Goal: Information Seeking & Learning: Learn about a topic

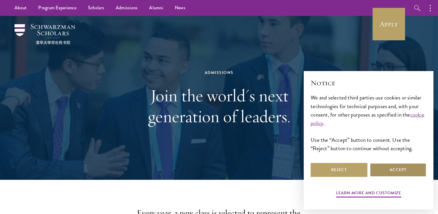
click at [412, 174] on button "Accept" at bounding box center [398, 170] width 57 height 14
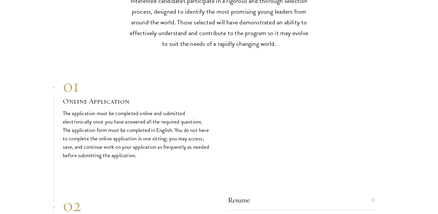
scroll to position [1849, 0]
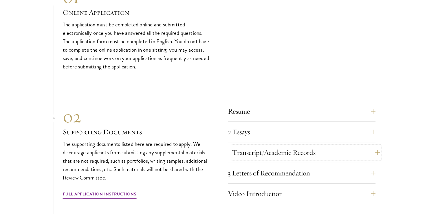
click at [368, 145] on button "Transcript/Academic Records" at bounding box center [306, 152] width 148 height 14
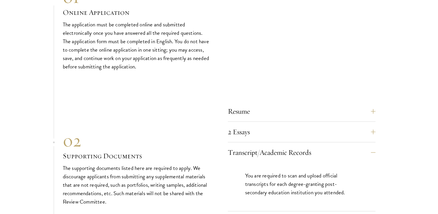
click at [418, 129] on section "01 Online Application 01 Online Application The application must be completed o…" at bounding box center [219, 190] width 438 height 407
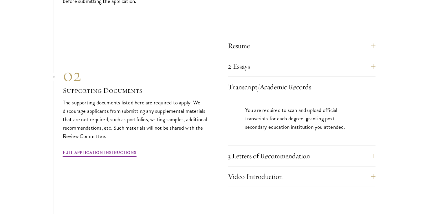
scroll to position [1918, 0]
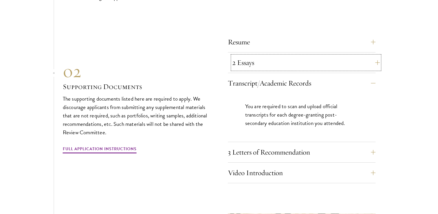
click at [369, 59] on button "2 Essays" at bounding box center [306, 63] width 148 height 14
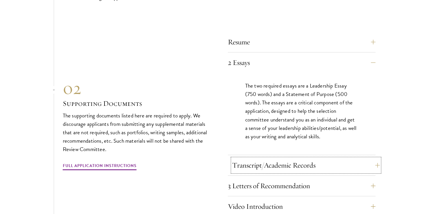
click at [368, 165] on button "Transcript/Academic Records" at bounding box center [306, 165] width 148 height 14
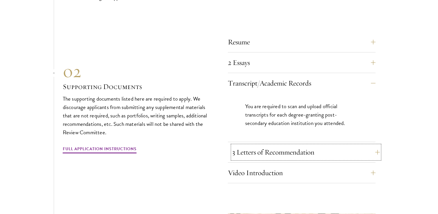
click at [358, 147] on button "3 Letters of Recommendation" at bounding box center [306, 152] width 148 height 14
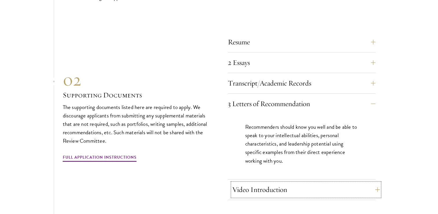
click at [357, 186] on button "Video Introduction" at bounding box center [306, 189] width 148 height 14
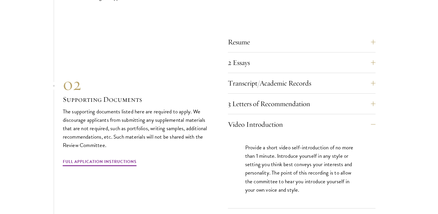
click at [364, 127] on div "Video Introduction Provide a short video self-introduction of no more than 1 mi…" at bounding box center [302, 162] width 148 height 91
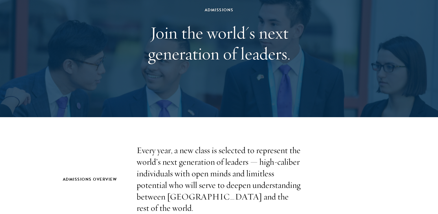
scroll to position [0, 0]
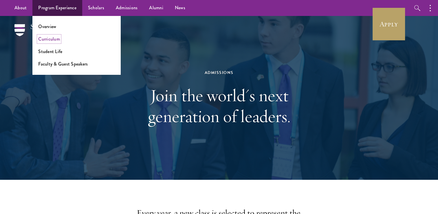
click at [52, 39] on link "Curriculum" at bounding box center [49, 39] width 22 height 7
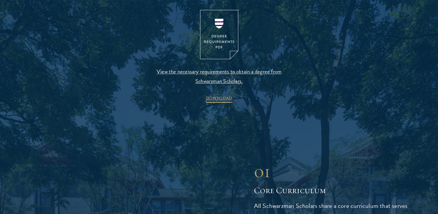
scroll to position [648, 0]
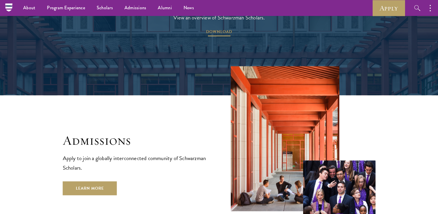
scroll to position [857, 0]
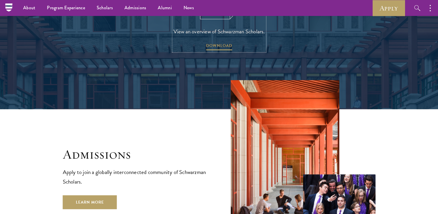
click at [223, 26] on link "View an overview of Schwarzman Scholars. DOWNLOAD" at bounding box center [218, 10] width 91 height 81
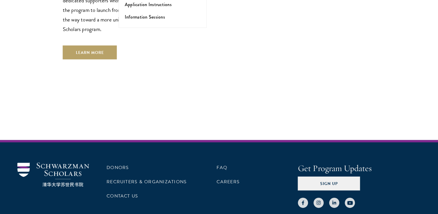
scroll to position [1747, 0]
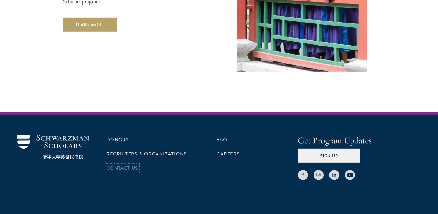
click at [125, 164] on link "Contact Us" at bounding box center [123, 167] width 32 height 7
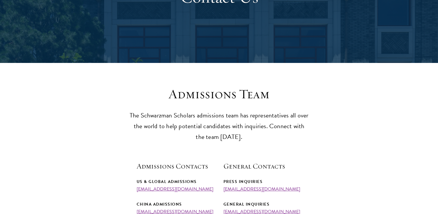
scroll to position [174, 0]
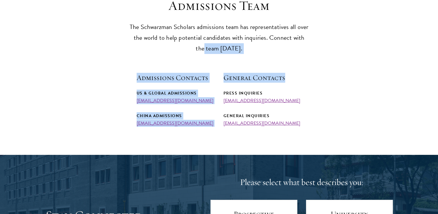
drag, startPoint x: 437, startPoint y: 35, endPoint x: 435, endPoint y: 54, distance: 19.5
click at [435, 54] on section "Admissions Team The Schwarzman Scholars admissions team has representatives all…" at bounding box center [219, 62] width 438 height 128
drag, startPoint x: 435, startPoint y: 54, endPoint x: 415, endPoint y: 43, distance: 23.6
click at [412, 44] on section "Admissions Team The Schwarzman Scholars admissions team has representatives all…" at bounding box center [219, 62] width 438 height 128
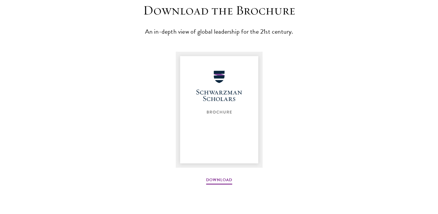
scroll to position [963, 0]
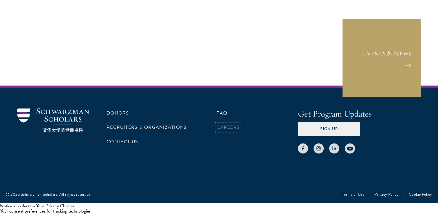
click at [219, 128] on link "Careers" at bounding box center [228, 127] width 23 height 7
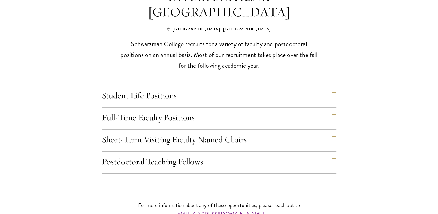
scroll to position [463, 0]
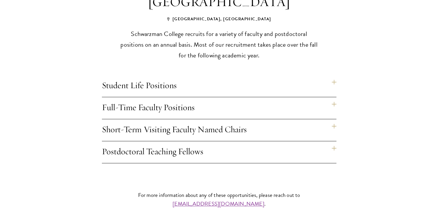
click at [325, 75] on h4 "Student Life Positions" at bounding box center [219, 86] width 234 height 22
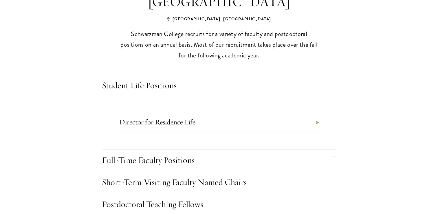
click at [335, 75] on h4 "Student Life Positions" at bounding box center [219, 86] width 234 height 22
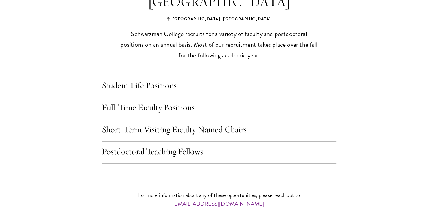
click at [333, 97] on h4 "Full-Time Faculty Positions" at bounding box center [219, 108] width 234 height 22
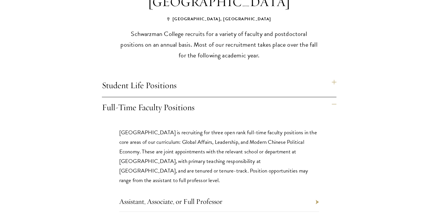
click at [340, 127] on div "Opportunities at Schwarzman College Beijing, China Schwarzman College recruits …" at bounding box center [219, 131] width 313 height 304
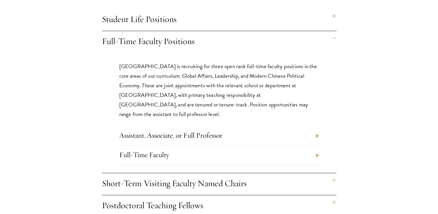
scroll to position [533, 0]
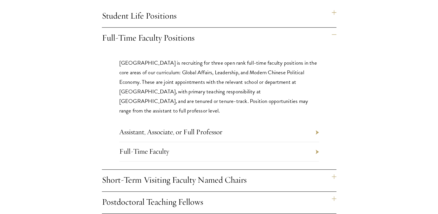
click at [317, 122] on li "Assistant, Associate, or Full Professor" at bounding box center [219, 131] width 200 height 19
drag, startPoint x: 315, startPoint y: 119, endPoint x: 314, endPoint y: 128, distance: 9.3
click at [314, 128] on ul "Assistant, Associate, or Full Professor Full-Time Faculty" at bounding box center [219, 141] width 200 height 39
click at [314, 142] on li "Full-Time Faculty" at bounding box center [219, 151] width 200 height 19
click at [315, 142] on li "Full-Time Faculty" at bounding box center [219, 151] width 200 height 19
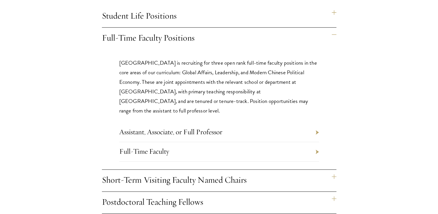
click at [335, 129] on div "Schwarzman College is recruiting for three open rank full-time faculty position…" at bounding box center [219, 113] width 234 height 129
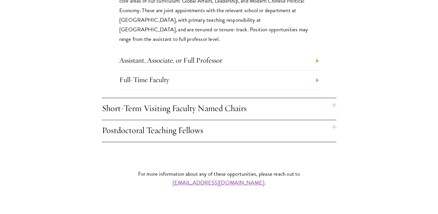
scroll to position [660, 0]
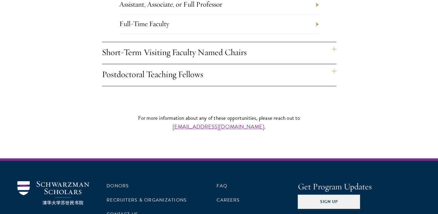
drag, startPoint x: 329, startPoint y: 58, endPoint x: 335, endPoint y: 59, distance: 5.9
click at [335, 64] on h4 "Postdoctoral Teaching Fellows" at bounding box center [219, 75] width 234 height 22
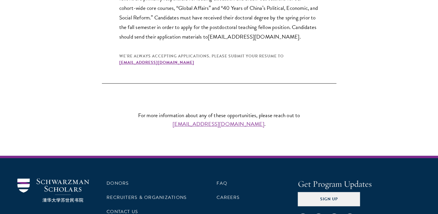
click at [335, 59] on div "Schwarzman College annually recruits for postdoctoral teaching fellows, whose t…" at bounding box center [219, 24] width 234 height 117
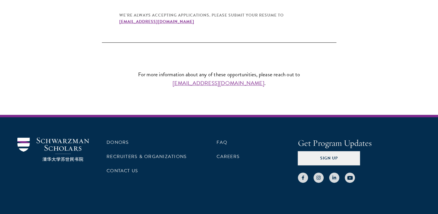
scroll to position [718, 0]
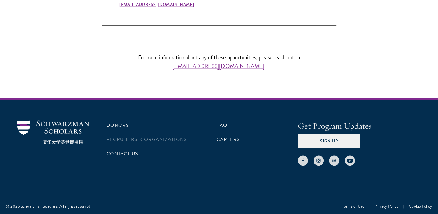
click at [148, 134] on li "Recruiters & Organizations" at bounding box center [147, 139] width 81 height 10
click at [148, 136] on link "Recruiters & Organizations" at bounding box center [147, 139] width 80 height 7
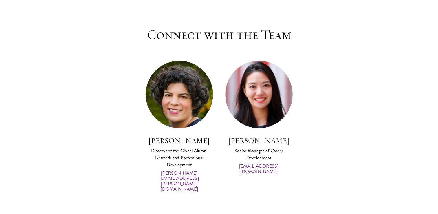
scroll to position [2779, 0]
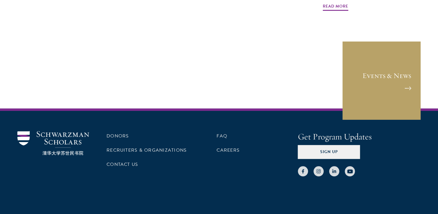
scroll to position [434, 0]
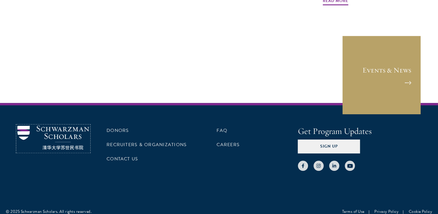
click at [58, 125] on img at bounding box center [53, 137] width 72 height 24
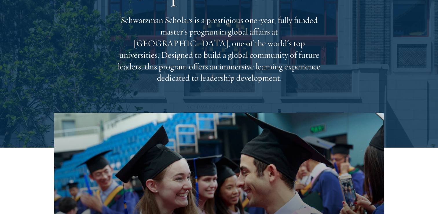
scroll to position [81, 0]
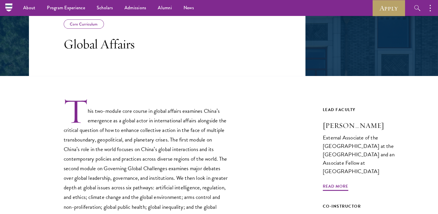
scroll to position [93, 0]
